Goal: Information Seeking & Learning: Learn about a topic

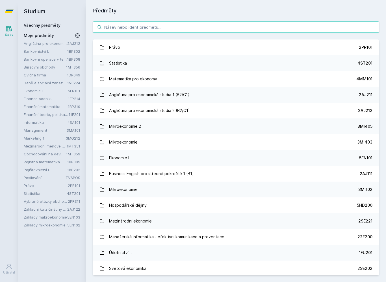
click at [328, 32] on input "search" at bounding box center [236, 26] width 286 height 11
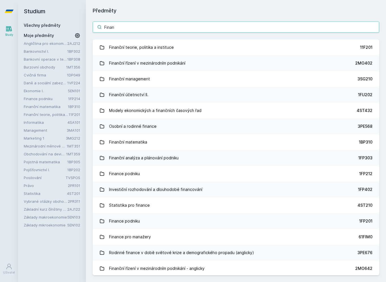
click at [345, 32] on input "Finan" at bounding box center [236, 26] width 286 height 11
type input "F"
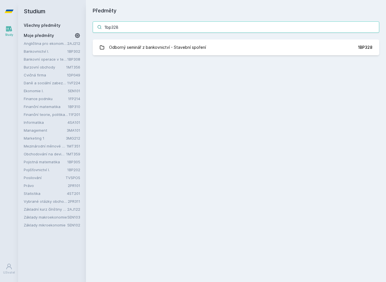
type input "1bp328"
click at [129, 50] on div "Odborný seminář z bankovnictví - Stavební spoření" at bounding box center [157, 47] width 97 height 11
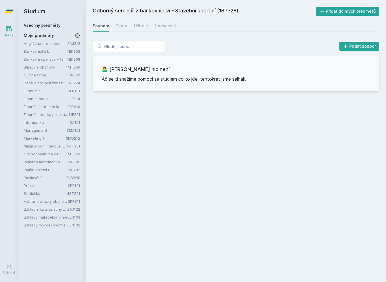
click at [116, 25] on div "Testy" at bounding box center [121, 26] width 11 height 6
click at [140, 24] on div "Učitelé" at bounding box center [141, 26] width 14 height 6
click at [157, 23] on div "Hodnocení" at bounding box center [165, 26] width 21 height 6
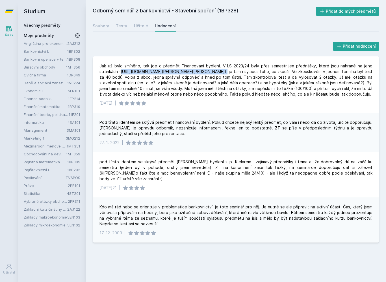
click at [30, 149] on link "Mezinárodní měnové a finanční instituce" at bounding box center [45, 146] width 43 height 6
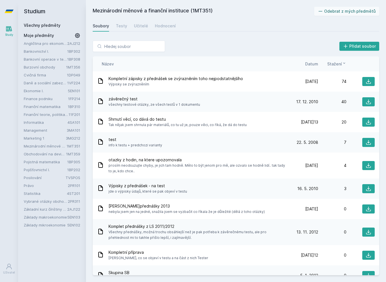
click at [163, 22] on link "Hodnocení" at bounding box center [165, 25] width 21 height 11
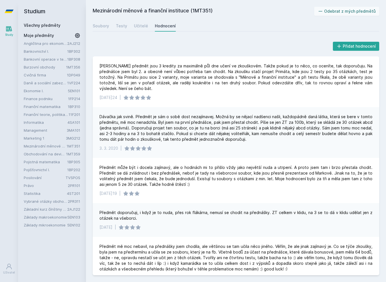
click at [134, 23] on link "Učitelé" at bounding box center [141, 25] width 14 height 11
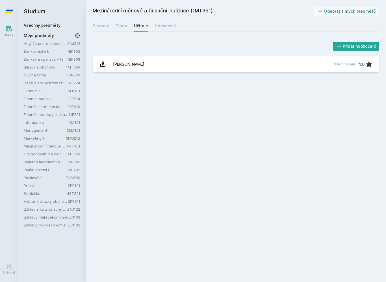
click at [132, 57] on link "[PERSON_NAME] 9 hodnocení 4.0" at bounding box center [236, 64] width 286 height 16
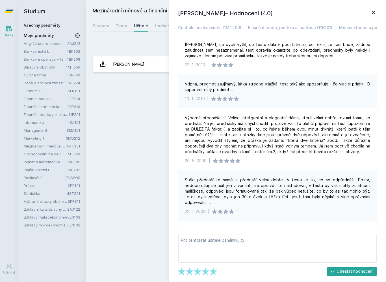
scroll to position [152, 0]
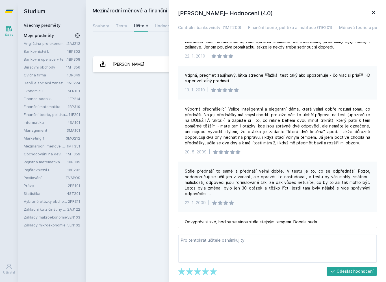
click at [116, 30] on link "Testy" at bounding box center [121, 25] width 11 height 11
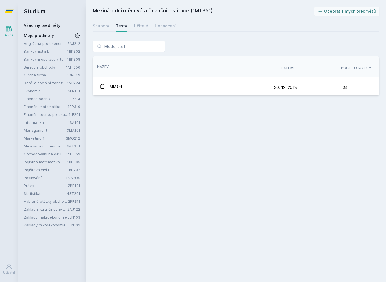
click at [120, 99] on div "Řazení: Název Datum Počet otázek Název Datum Počet otázek MMaFI [DATE] [DATE] 3…" at bounding box center [236, 68] width 300 height 68
click at [102, 28] on div "Soubory" at bounding box center [101, 26] width 16 height 6
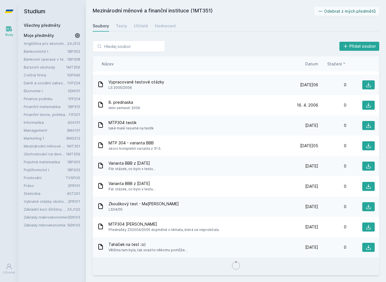
scroll to position [393, 0]
